Goal: Task Accomplishment & Management: Complete application form

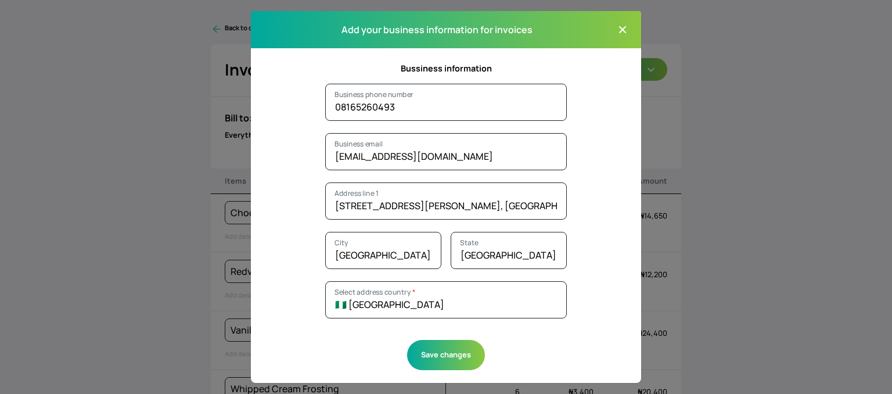
click at [613, 33] on button "Close modal" at bounding box center [622, 29] width 19 height 19
click at [621, 24] on icon "button" at bounding box center [623, 30] width 12 height 12
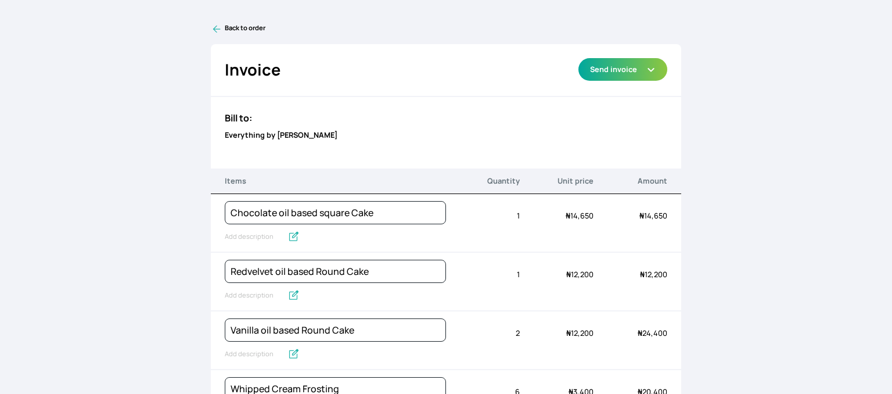
click at [240, 27] on link "Back to order" at bounding box center [446, 29] width 471 height 12
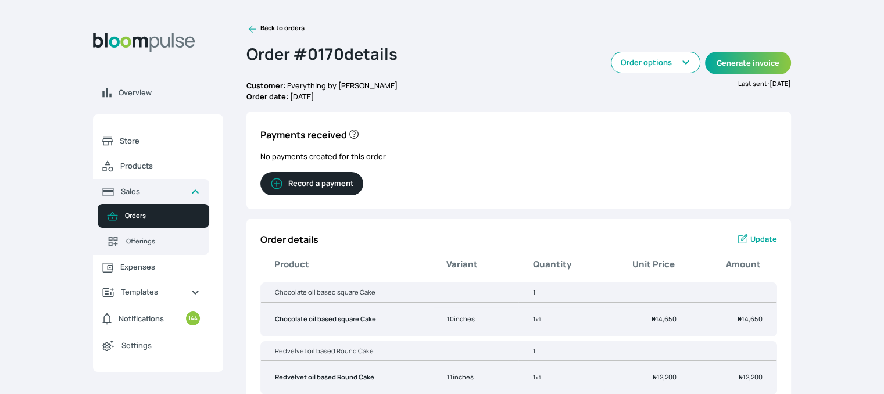
click at [260, 24] on link "Back to orders" at bounding box center [275, 29] width 58 height 12
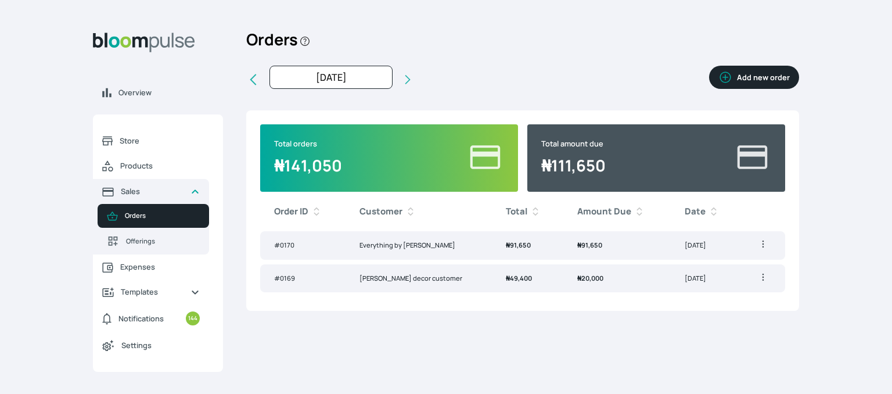
click at [753, 77] on button "Add new order" at bounding box center [754, 77] width 90 height 23
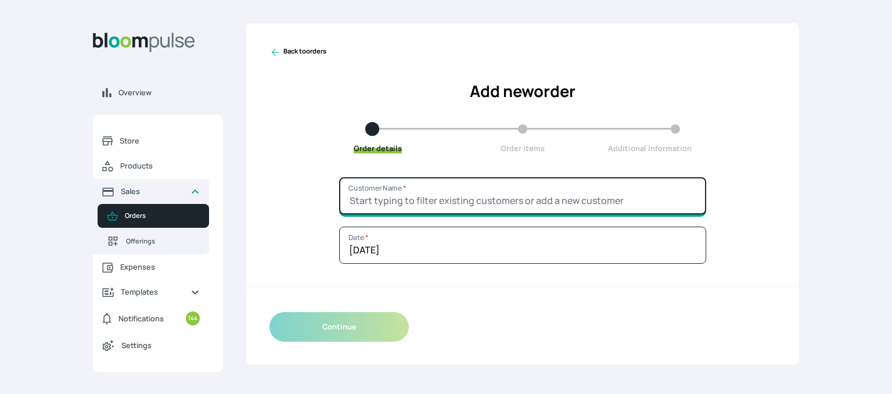
click at [401, 202] on input "Customer Name *" at bounding box center [522, 195] width 367 height 37
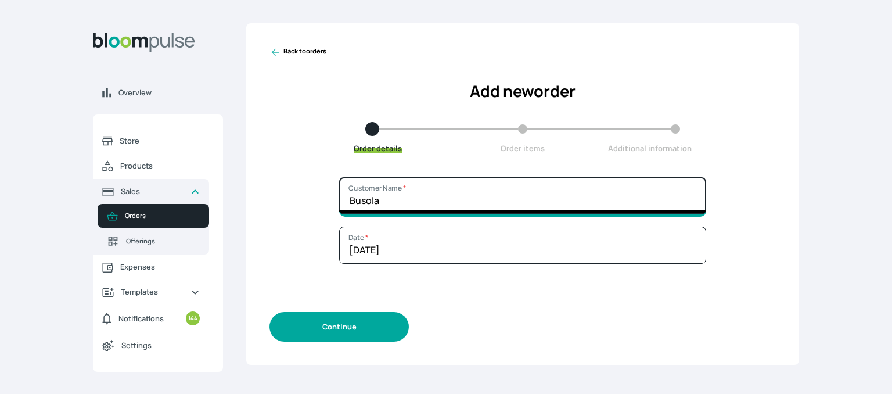
type input "Busola"
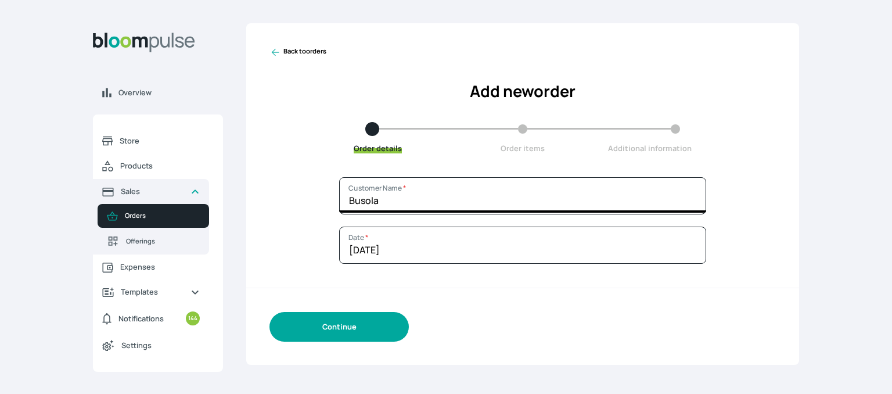
click at [349, 333] on button "Continue" at bounding box center [339, 327] width 139 height 30
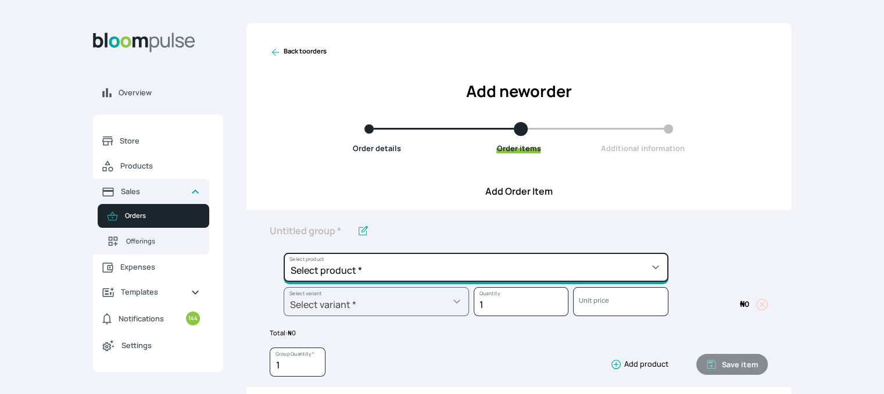
click at [426, 268] on select "Select product * Cake Decoration for 8inches High Chocolate oil based Round Cak…" at bounding box center [475, 267] width 385 height 29
select select "a288c6ae-7a33-4d48-9e4d-feb53a4d1c56"
click at [283, 253] on select "Select product * Cake Decoration for 8inches High Chocolate oil based Round Cak…" at bounding box center [475, 267] width 385 height 29
type input "Pound Round Cake"
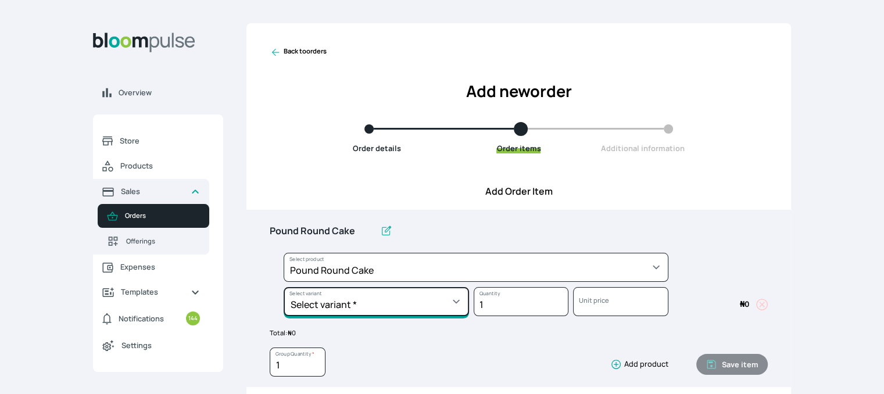
click at [360, 310] on select "Select variant * 10inches 11inches 12inches 13inches 14inches 6inches 7inches 8…" at bounding box center [375, 301] width 185 height 29
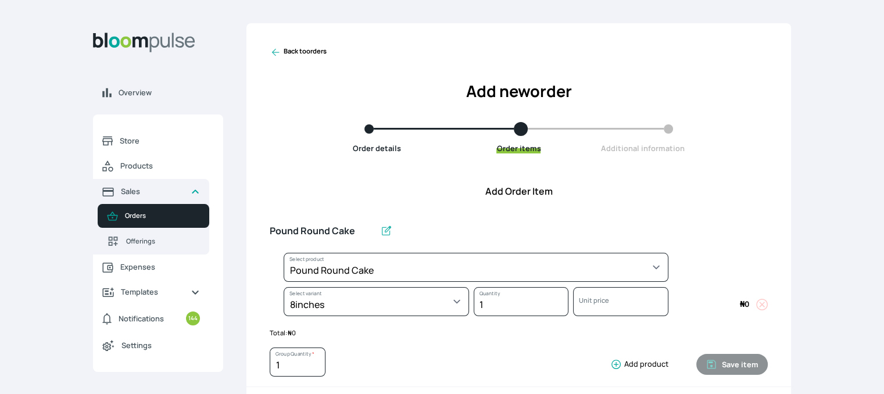
select select "a288c6ae-7a33-4d48-9e4d-feb53a4d1c56"
select select "4fe2a9c9-035d-4f81-9445-33615b141a5d"
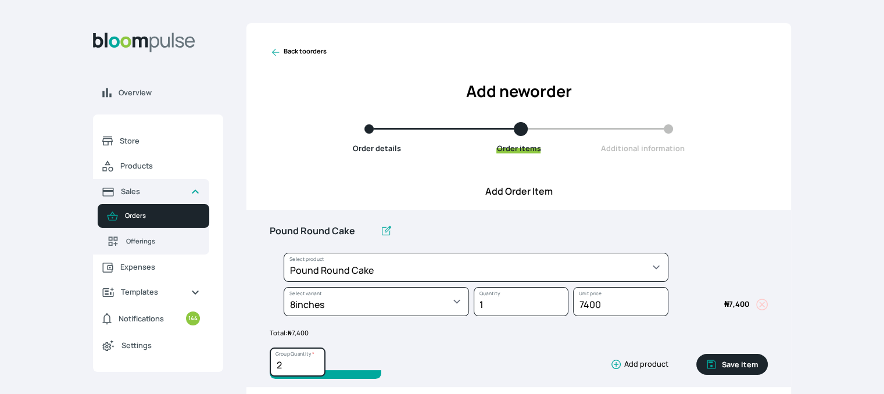
click at [315, 361] on input "2" at bounding box center [298, 361] width 56 height 29
click at [315, 361] on input "3" at bounding box center [298, 361] width 56 height 29
click at [315, 361] on input "4" at bounding box center [298, 361] width 56 height 29
type input "5"
click at [315, 361] on input "5" at bounding box center [298, 361] width 56 height 29
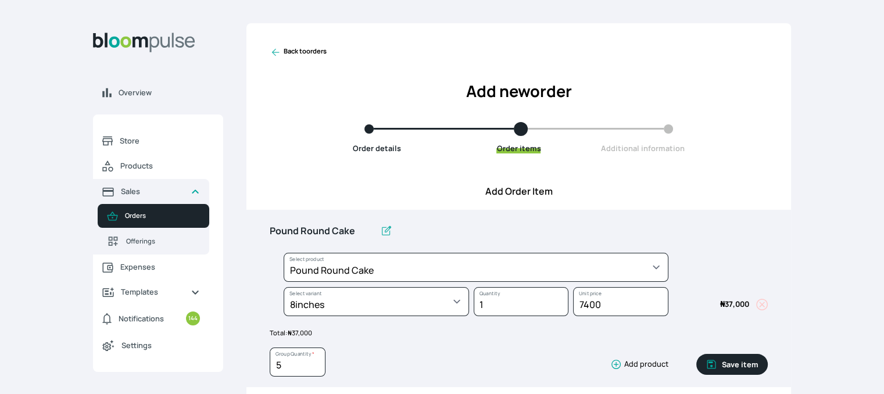
click at [745, 368] on button "Save item" at bounding box center [731, 364] width 71 height 21
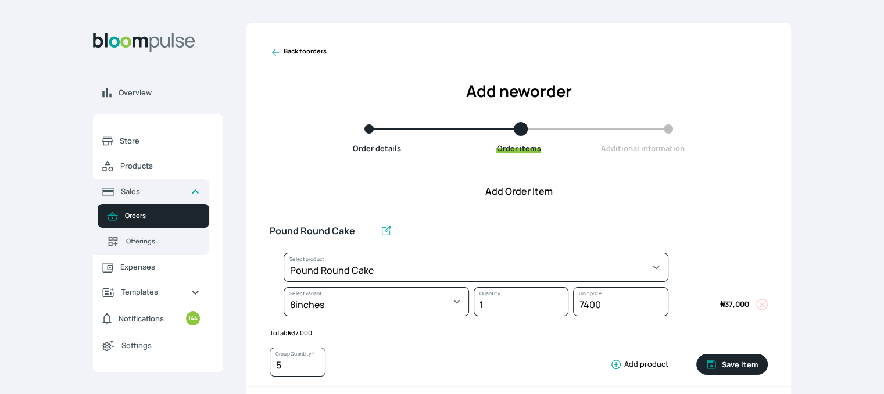
type input "1"
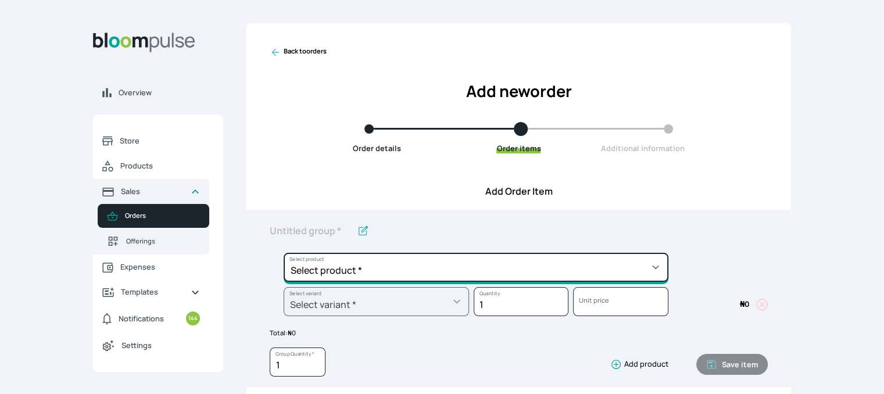
click at [648, 264] on select "Select product * Cake Decoration for 8inches High Chocolate oil based Round Cak…" at bounding box center [475, 267] width 385 height 29
select select "faa3f75f-3fb1-4296-92a1-8b5bd280e4da"
click at [283, 253] on select "Select product * Cake Decoration for 8inches High Chocolate oil based Round Cak…" at bounding box center [475, 267] width 385 height 29
type input "Royal Buttercream"
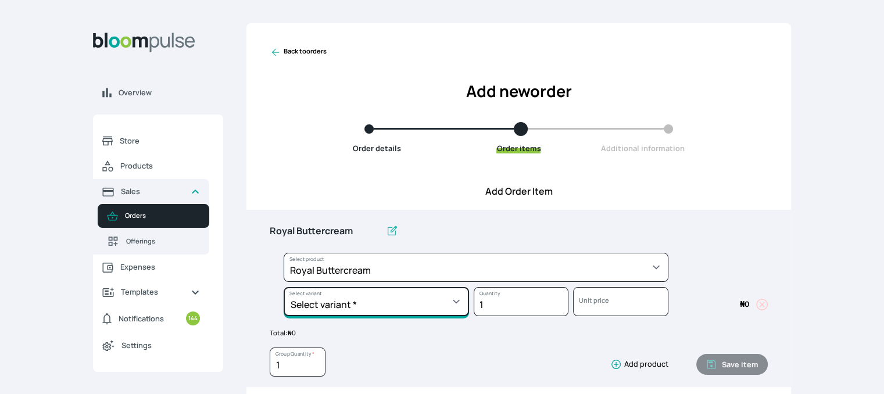
click at [464, 310] on select "Select variant * 1 batch 2 batch" at bounding box center [375, 301] width 185 height 29
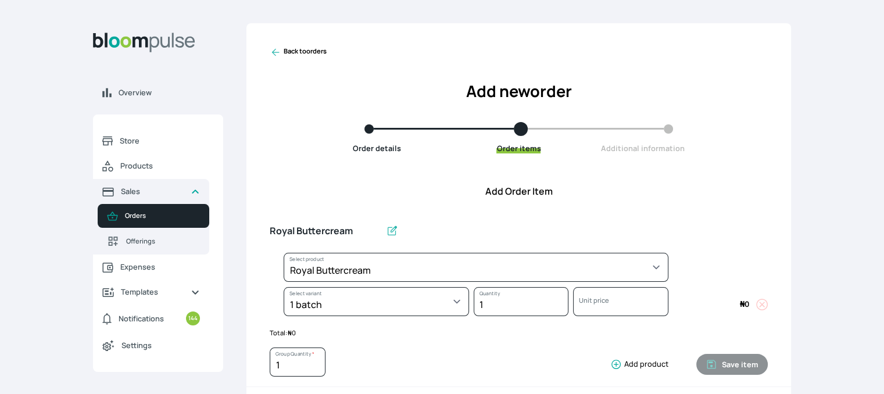
select select "faa3f75f-3fb1-4296-92a1-8b5bd280e4da"
select select "48fe2ae4-3eb1-41ff-bbb8-dd688fb2702d"
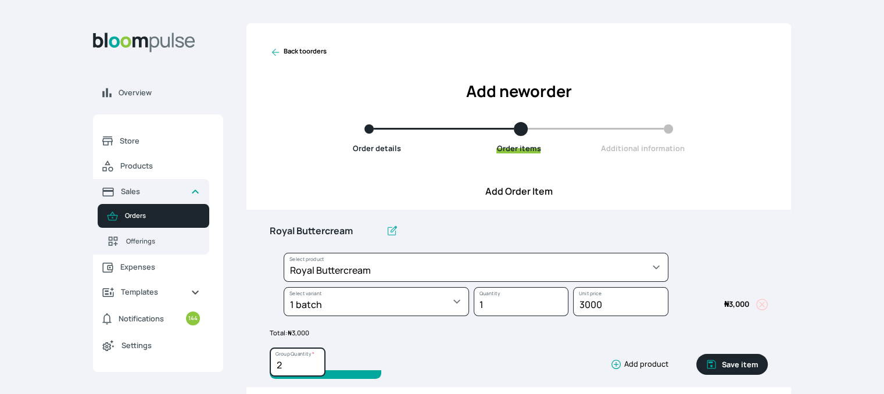
click at [313, 360] on input "2" at bounding box center [298, 361] width 56 height 29
click at [313, 360] on input "3" at bounding box center [298, 361] width 56 height 29
click at [313, 360] on input "4" at bounding box center [298, 361] width 56 height 29
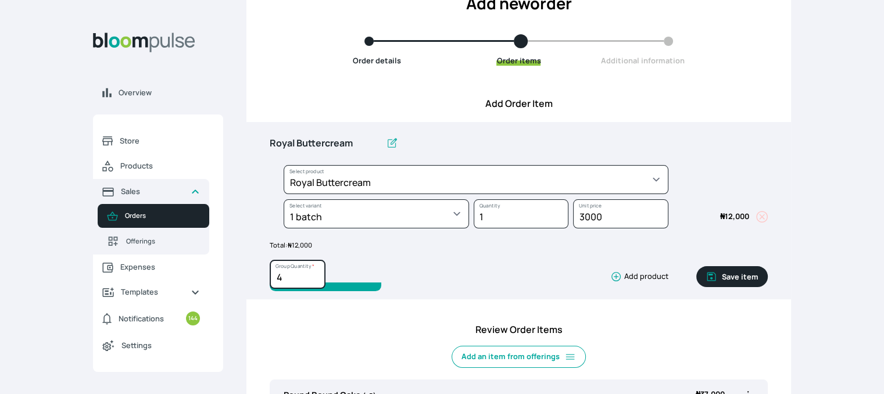
scroll to position [116, 0]
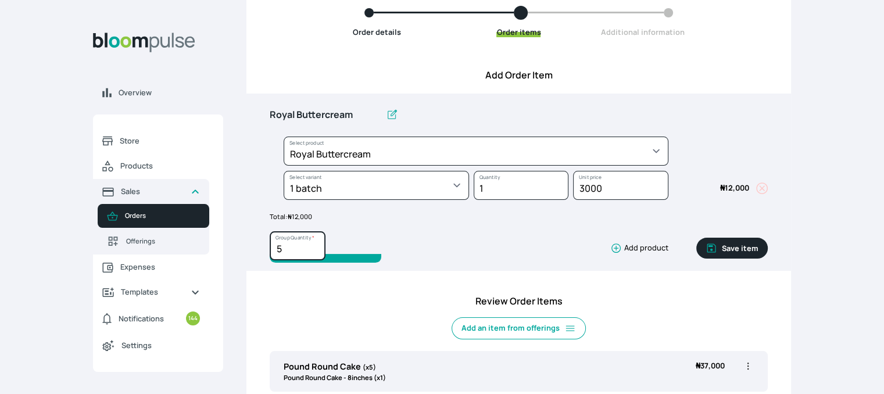
click at [315, 246] on input "5" at bounding box center [298, 245] width 56 height 29
type input "6"
click at [315, 246] on input "6" at bounding box center [298, 245] width 56 height 29
click at [744, 249] on button "Save item" at bounding box center [731, 248] width 71 height 21
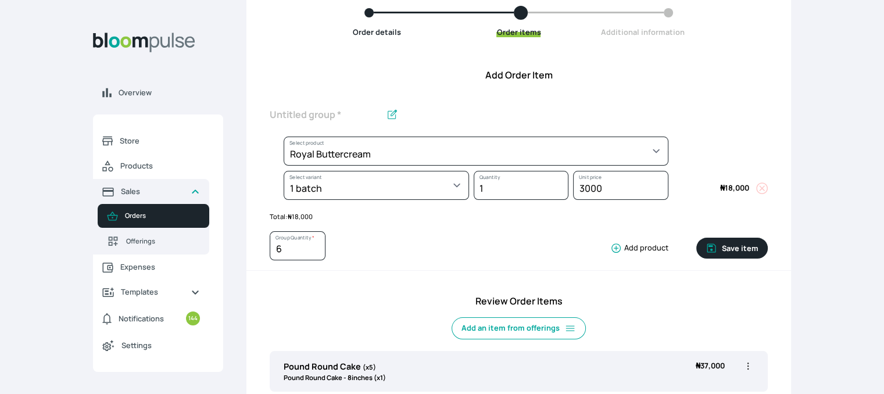
type input "1"
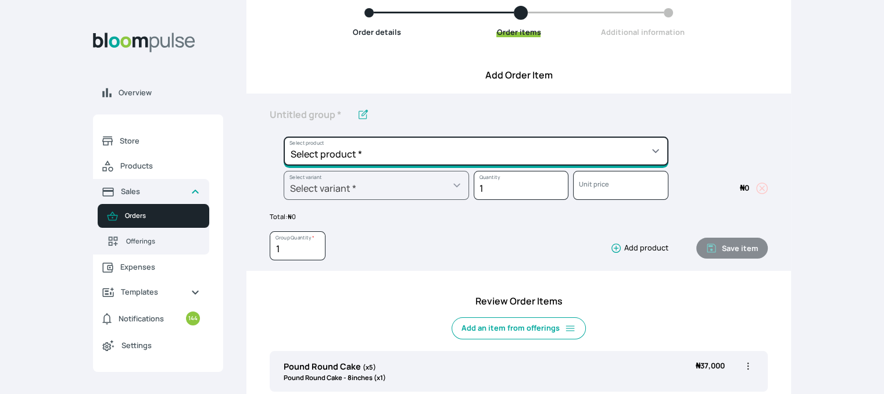
click at [637, 146] on select "Select product * Cake Decoration for 8inches High Chocolate oil based Round Cak…" at bounding box center [475, 151] width 385 height 29
select select "023b730d-bc46-477e-b7f7-d3522e7f455b"
click at [283, 137] on select "Select product * Cake Decoration for 8inches High Chocolate oil based Round Cak…" at bounding box center [475, 151] width 385 height 29
type input "Cake Decoration for 8inches High"
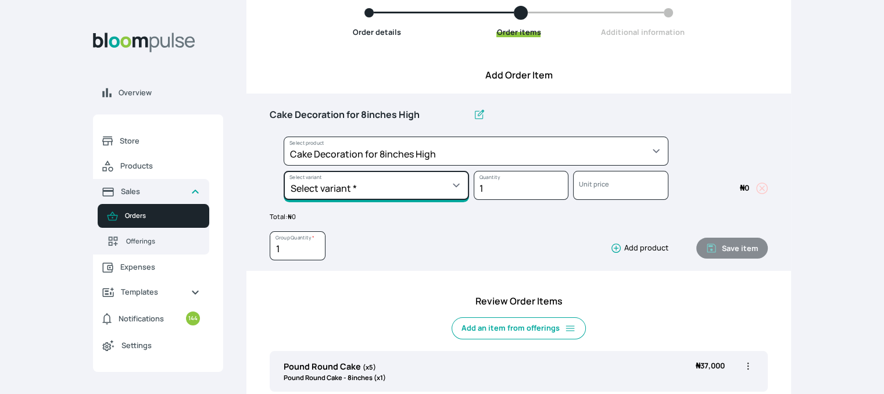
click at [456, 182] on select "Select variant * Basic Complex Regular" at bounding box center [375, 185] width 185 height 29
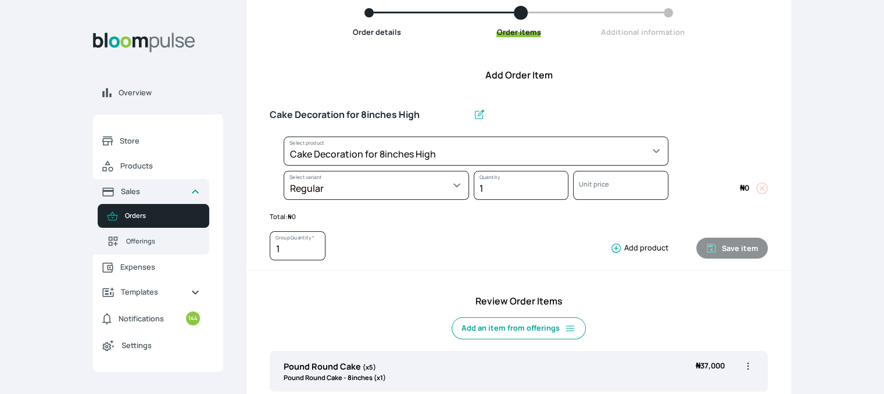
select select "023b730d-bc46-477e-b7f7-d3522e7f455b"
select select "13dbb06e-f851-45db-a0d6-3609ea7c0f11"
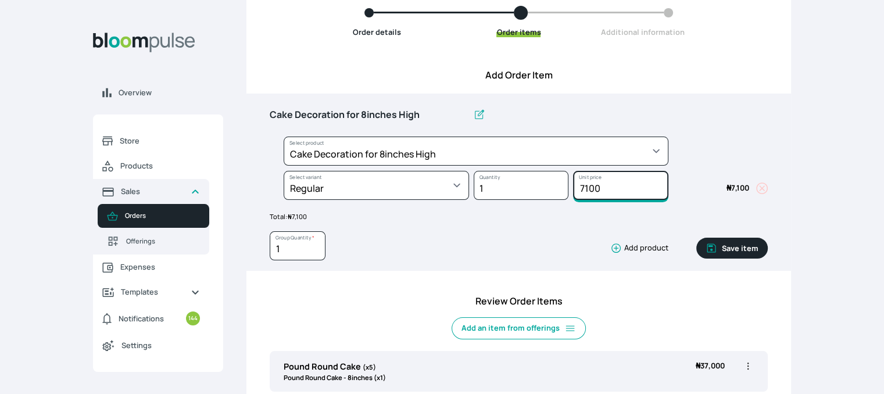
drag, startPoint x: 600, startPoint y: 182, endPoint x: 549, endPoint y: 192, distance: 52.2
click at [553, 193] on div "Select product * Cake Decoration for 8inches High Chocolate oil based Round Cak…" at bounding box center [519, 171] width 498 height 69
type input "10000"
click at [749, 254] on button "Save item" at bounding box center [731, 248] width 71 height 21
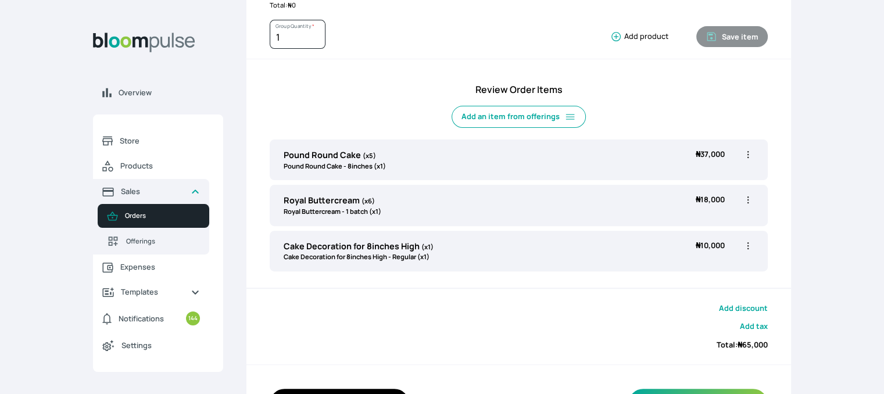
scroll to position [331, 0]
